Goal: Connect with others: Connect with others

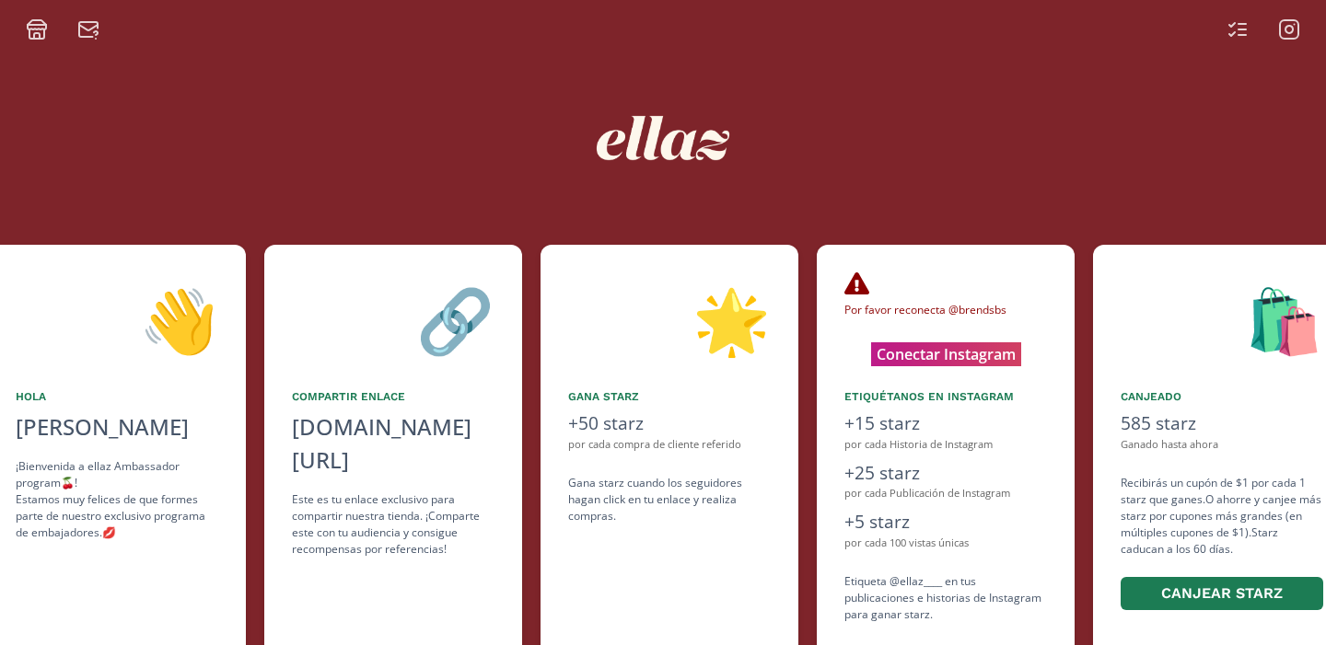
scroll to position [0, 552]
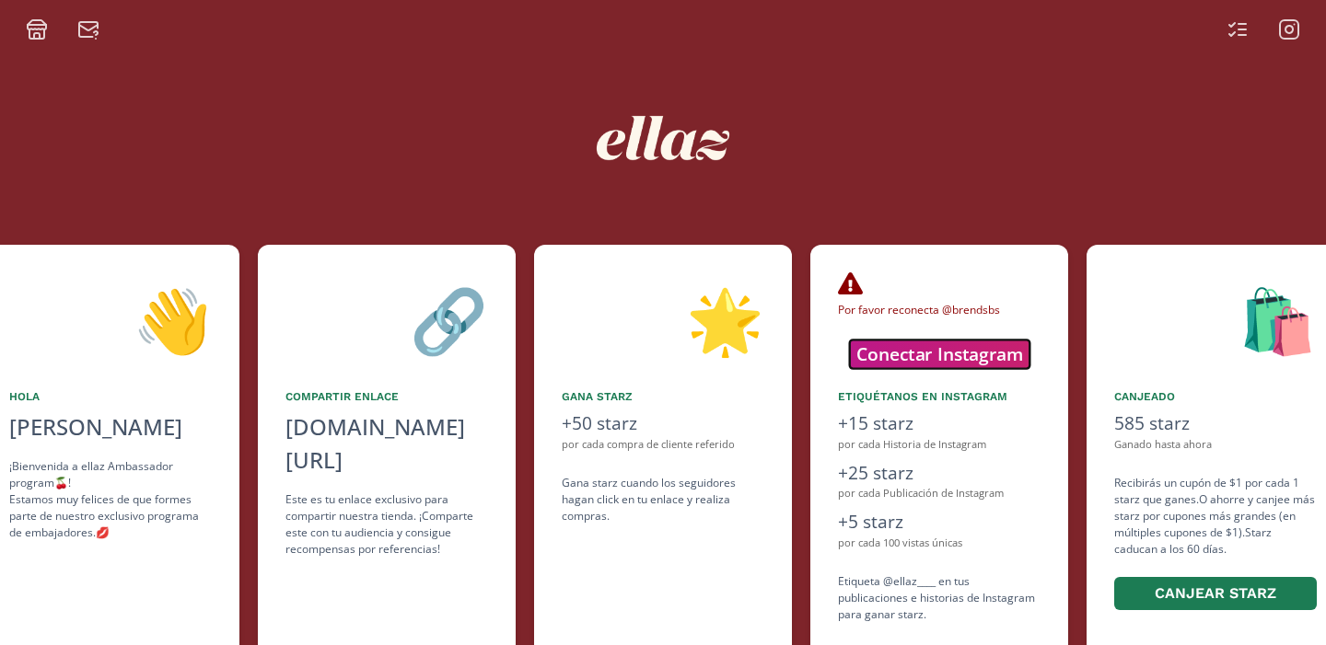
click at [930, 363] on button "Conectar Instagram" at bounding box center [939, 354] width 180 height 29
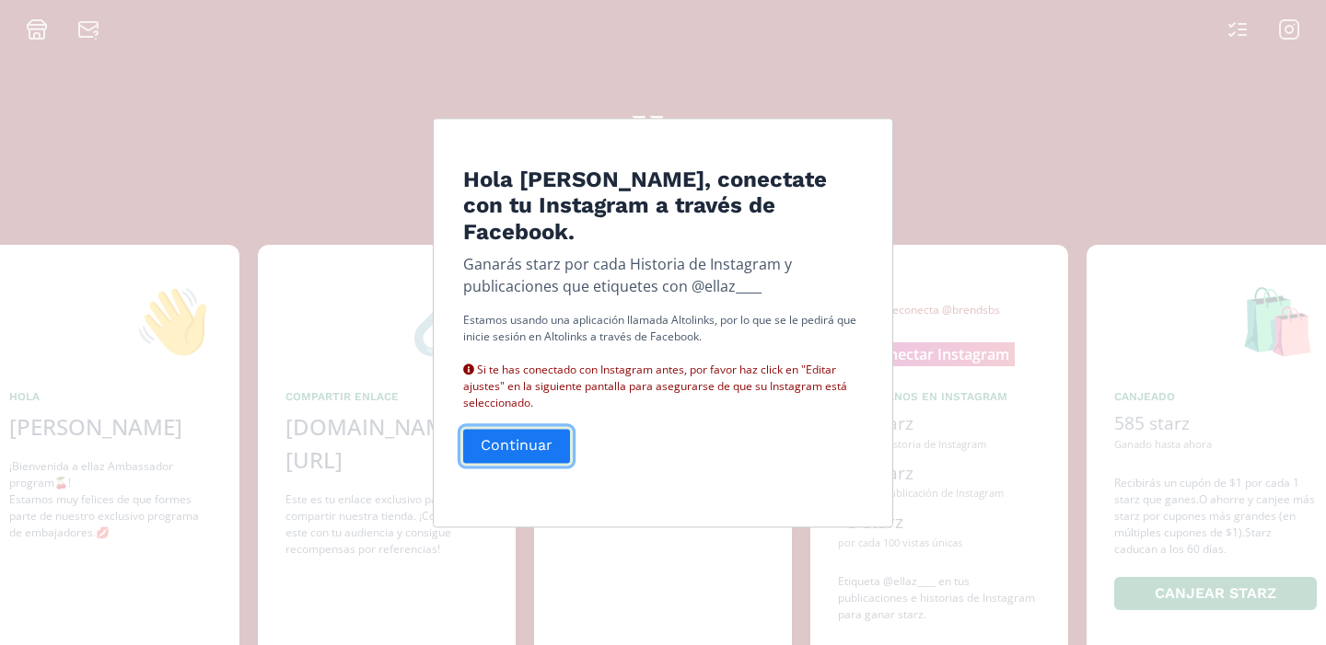
click at [502, 435] on button "Continuar" at bounding box center [516, 446] width 112 height 40
drag, startPoint x: 669, startPoint y: 303, endPoint x: 705, endPoint y: 320, distance: 39.9
click at [704, 320] on p "Estamos usando una aplicación llamada Altolinks, por lo que se le pedirá que in…" at bounding box center [663, 361] width 400 height 99
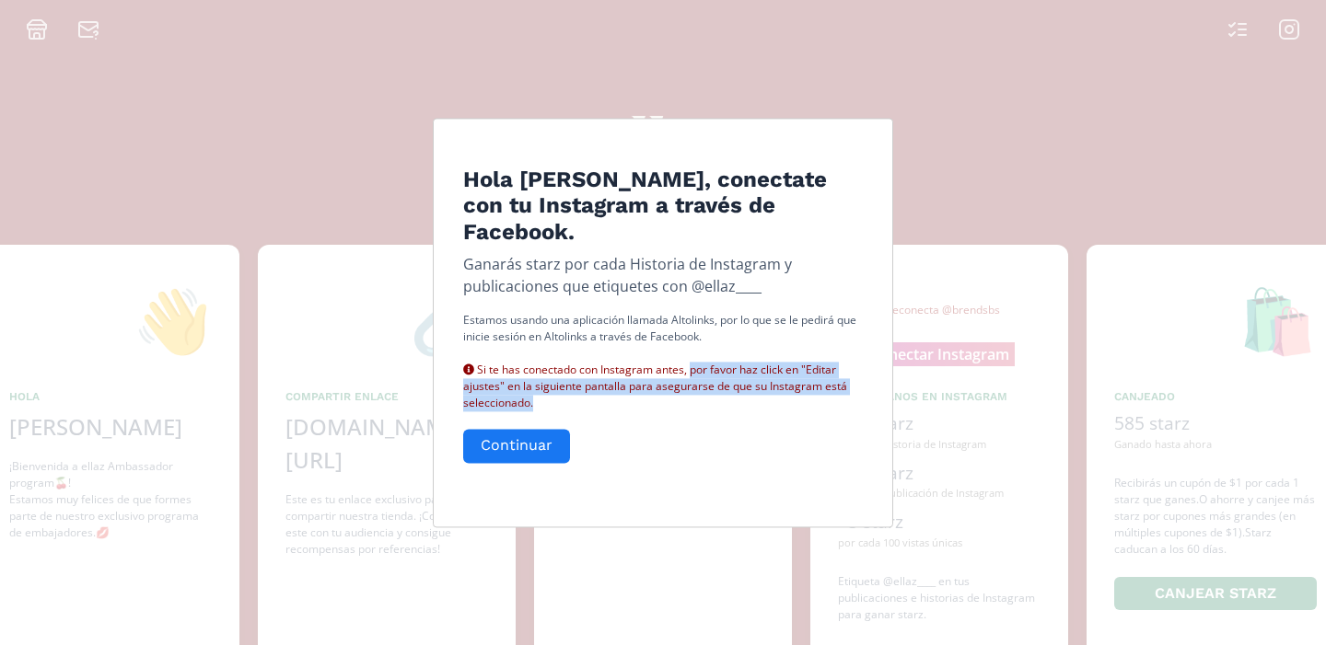
drag, startPoint x: 691, startPoint y: 358, endPoint x: 691, endPoint y: 382, distance: 23.9
click at [691, 382] on div "Si te has conectado con Instagram antes, por favor haz click en "Editar ajustes…" at bounding box center [663, 378] width 400 height 66
click at [504, 431] on button "Continuar" at bounding box center [516, 446] width 112 height 40
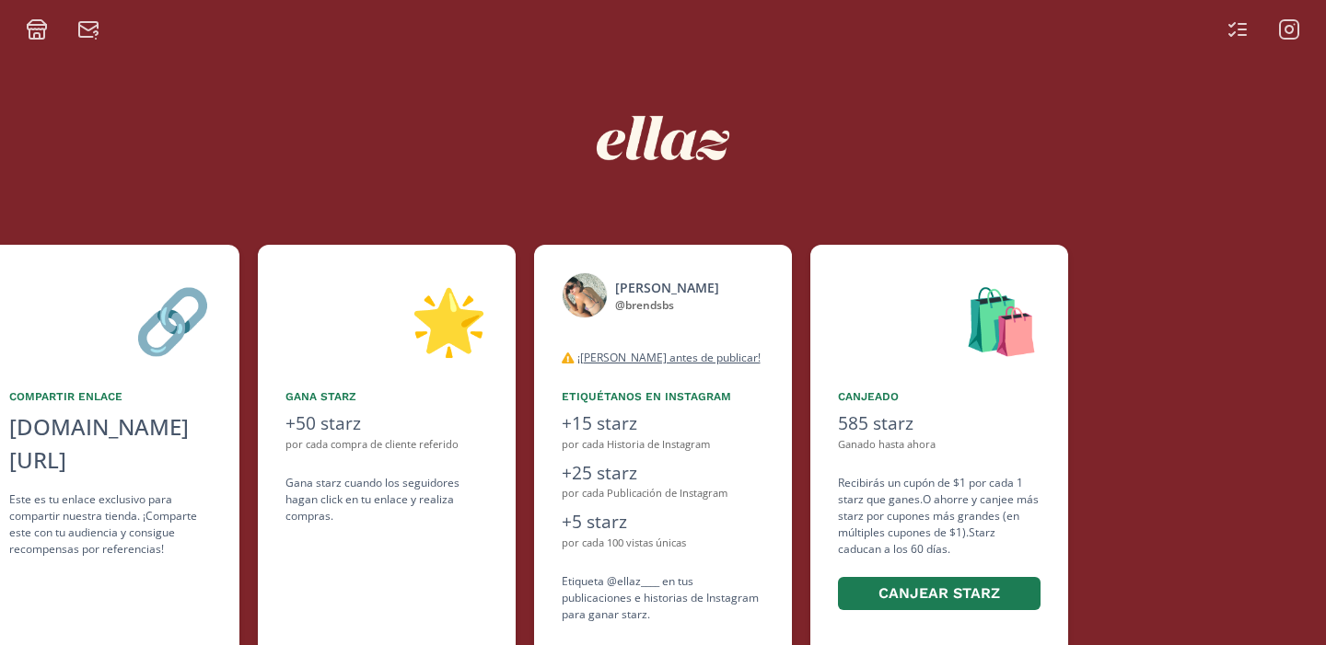
scroll to position [69, 0]
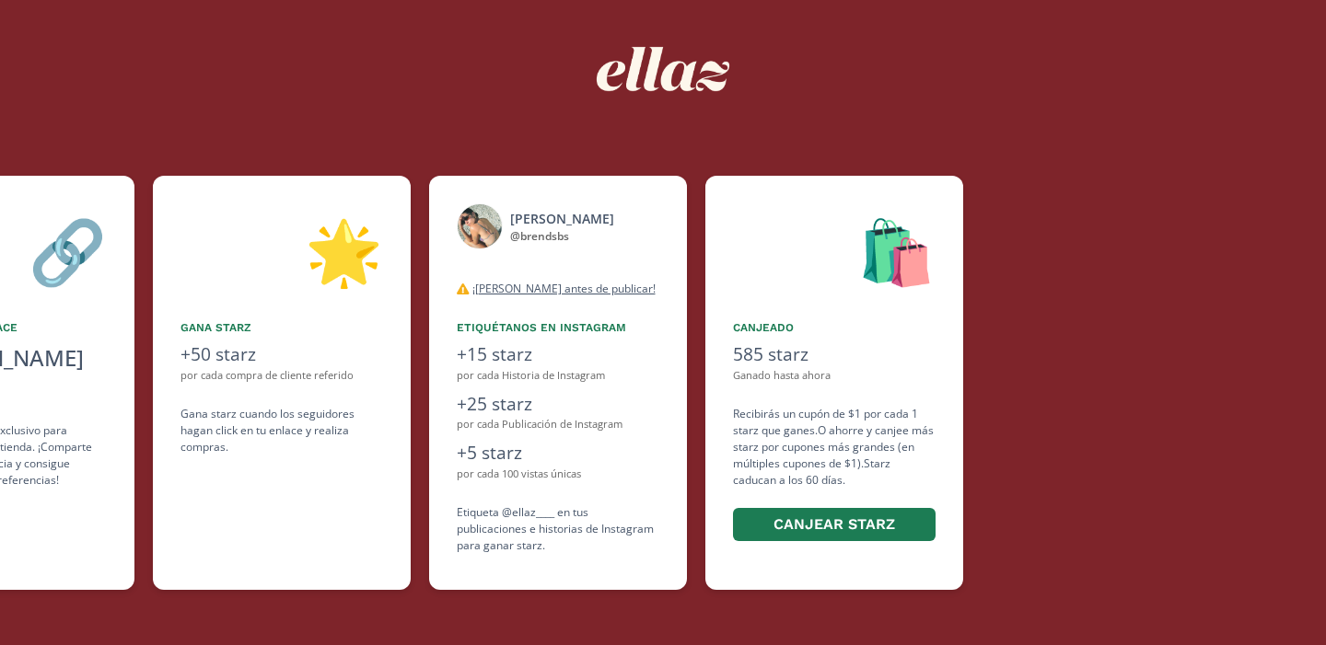
drag, startPoint x: 836, startPoint y: 324, endPoint x: 762, endPoint y: 458, distance: 153.3
click at [771, 458] on div "🛍️ Canjeado 585 starz Ganado hasta ahora Recibirás un cupón de $1 por cada 1 st…" at bounding box center [834, 383] width 258 height 414
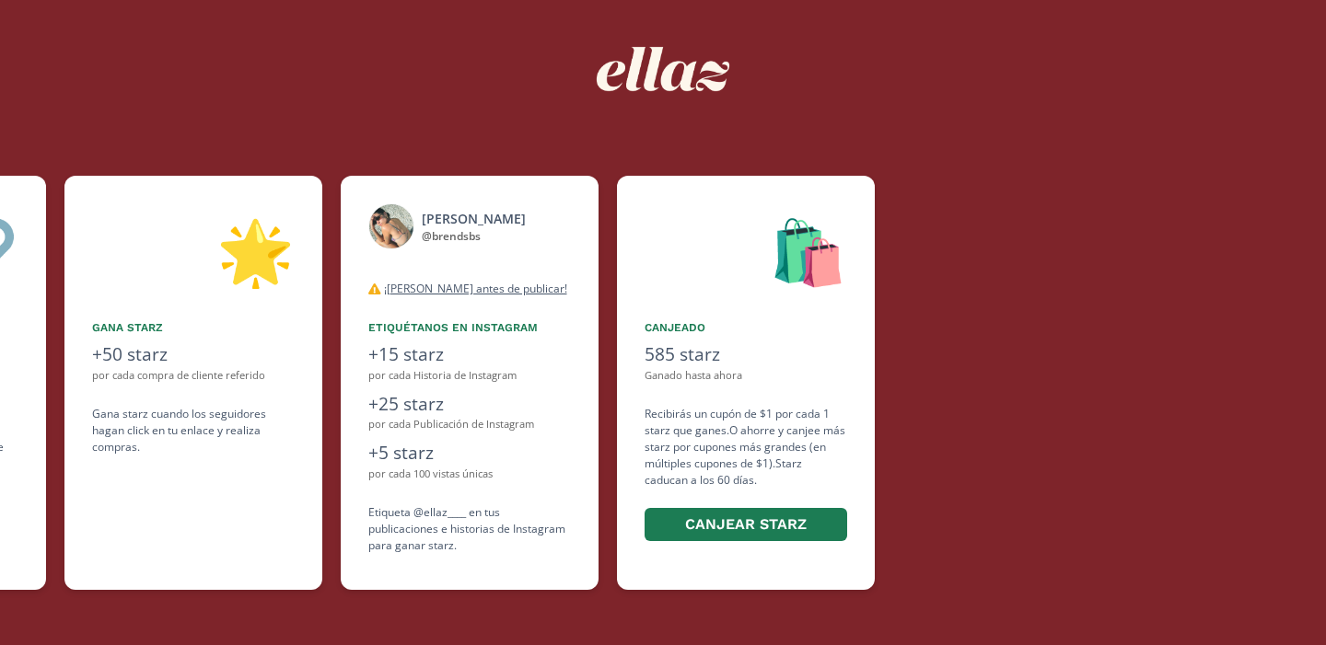
click at [775, 437] on div "Recibirás un cupón de $1 por cada 1 starz que ganes. O ahorre y canjee más star…" at bounding box center [745, 475] width 203 height 139
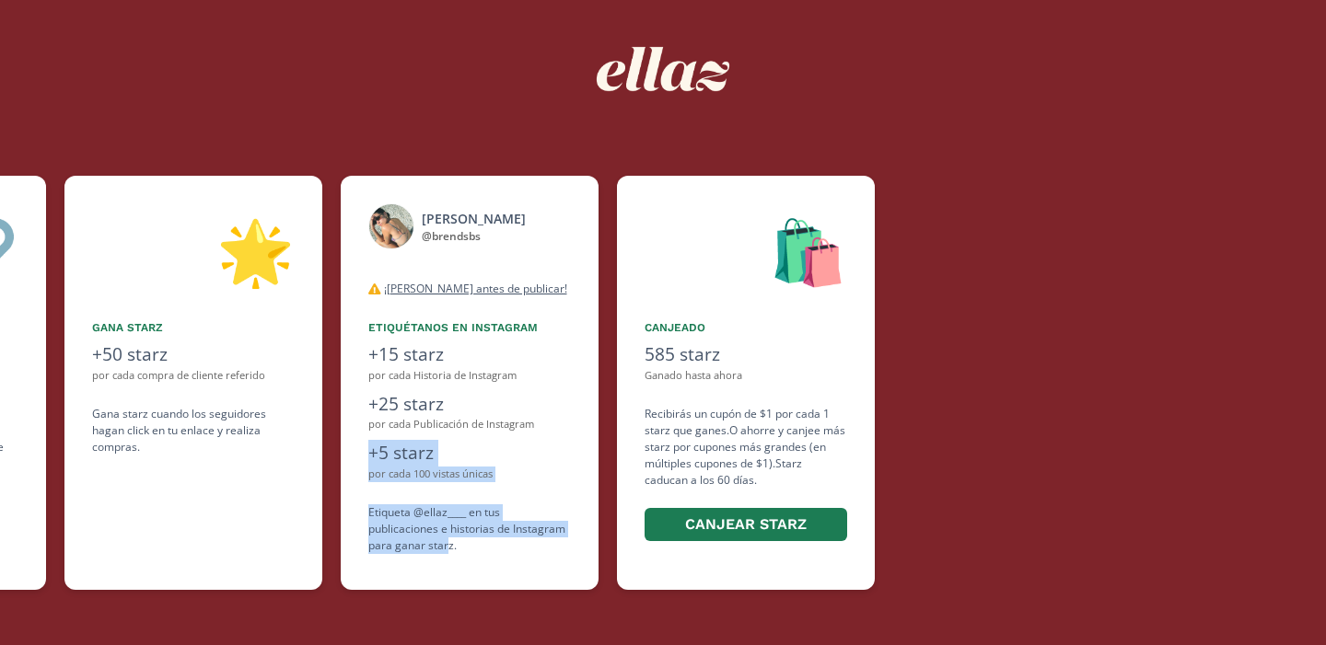
drag, startPoint x: 370, startPoint y: 454, endPoint x: 445, endPoint y: 547, distance: 119.2
click at [445, 547] on div "[PERSON_NAME] @ brendsbs desconectado ¡[PERSON_NAME] antes de publicar! Tanto p…" at bounding box center [470, 383] width 258 height 414
click at [373, 514] on div "Etiqueta @ellaz____ en tus publicaciones e historias de Instagram para ganar st…" at bounding box center [469, 529] width 203 height 50
drag, startPoint x: 368, startPoint y: 513, endPoint x: 458, endPoint y: 545, distance: 95.8
click at [463, 552] on div "Etiqueta @ellaz____ en tus publicaciones e historias de Instagram para ganar st…" at bounding box center [469, 529] width 203 height 50
